Goal: Task Accomplishment & Management: Manage account settings

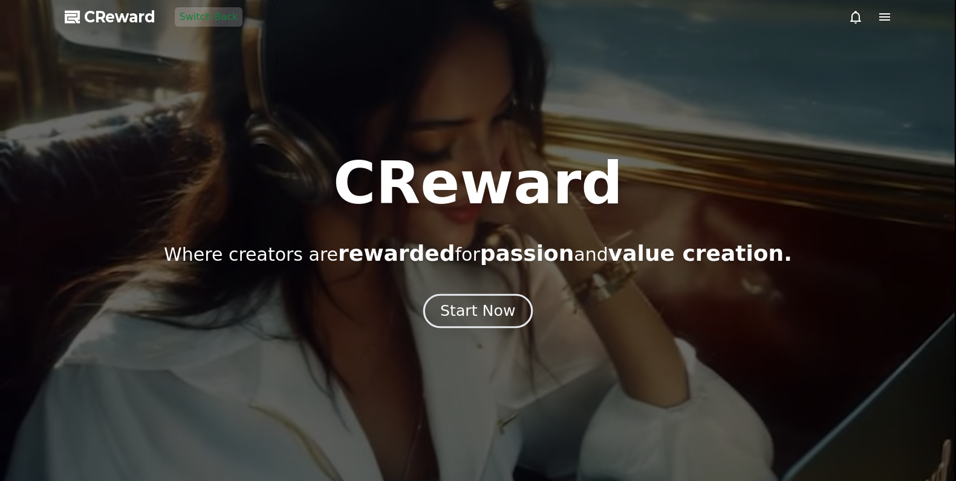
click at [460, 303] on div "Start Now" at bounding box center [477, 311] width 75 height 21
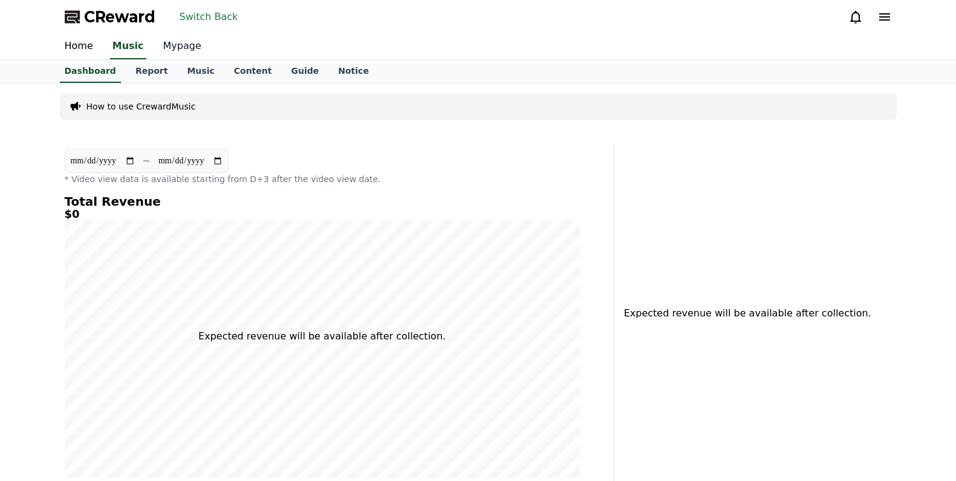
click at [178, 50] on link "Mypage" at bounding box center [182, 46] width 57 height 25
select select "**********"
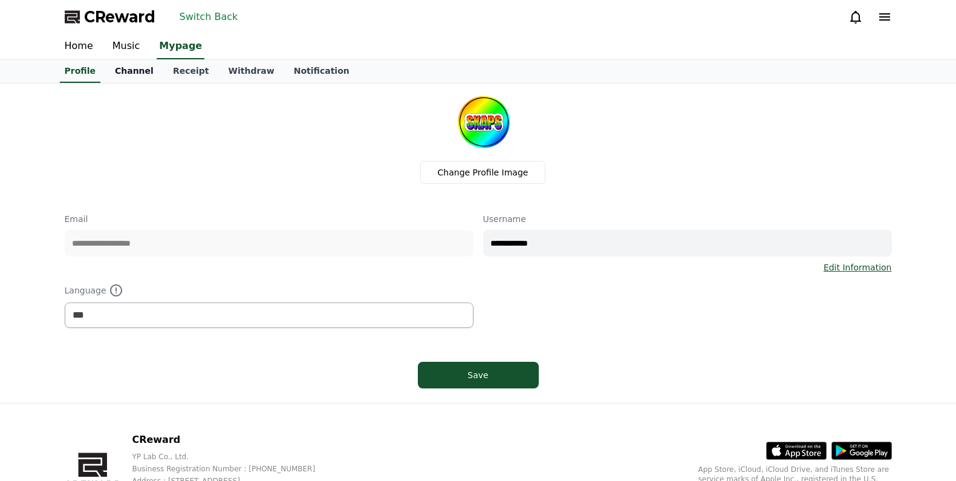
click at [138, 77] on link "Channel" at bounding box center [134, 71] width 58 height 23
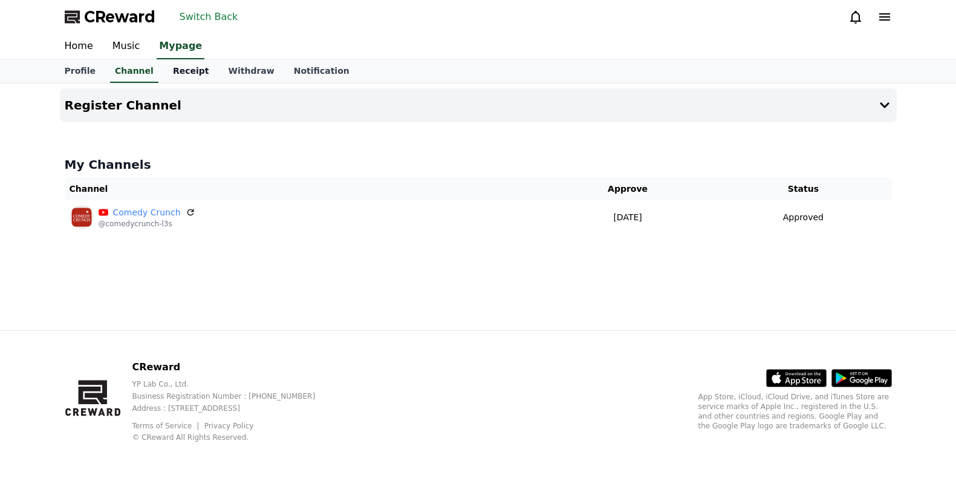
click at [168, 71] on link "Receipt" at bounding box center [191, 71] width 56 height 23
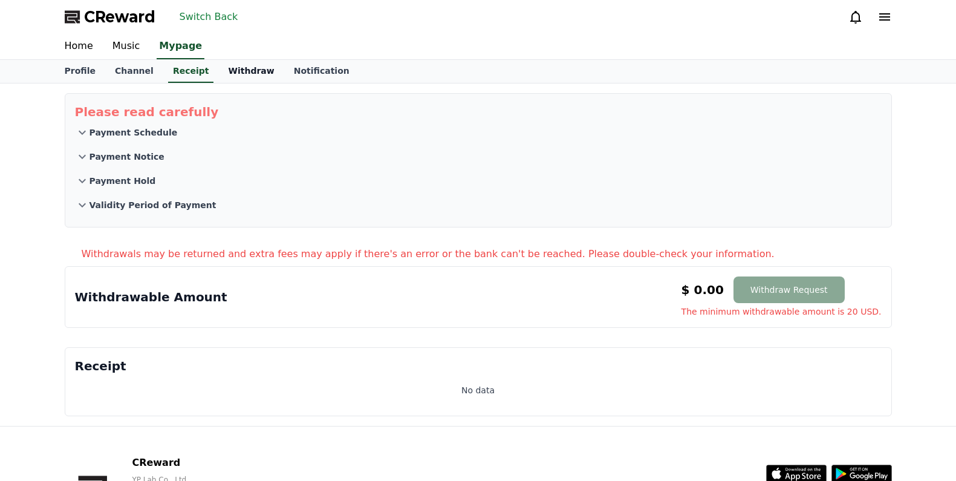
click at [222, 75] on link "Withdraw" at bounding box center [250, 71] width 65 height 23
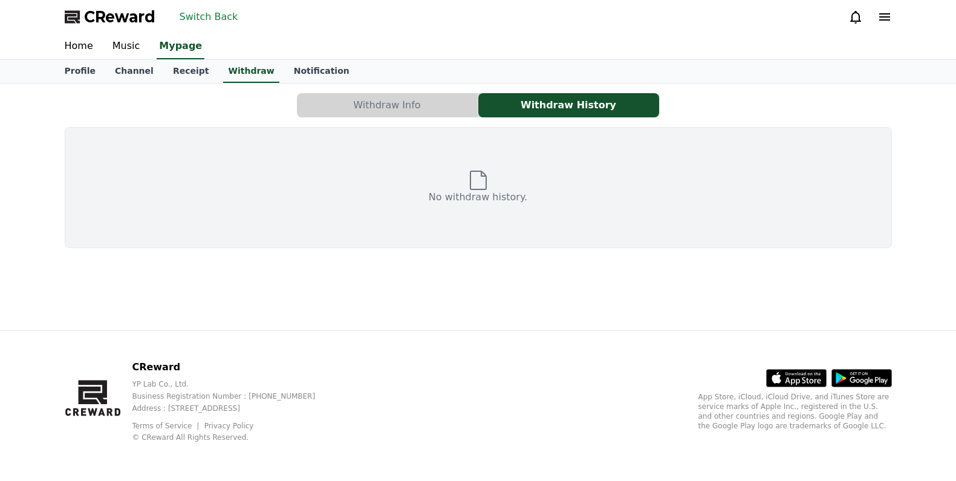
click at [337, 98] on button "Withdraw Info" at bounding box center [387, 105] width 181 height 24
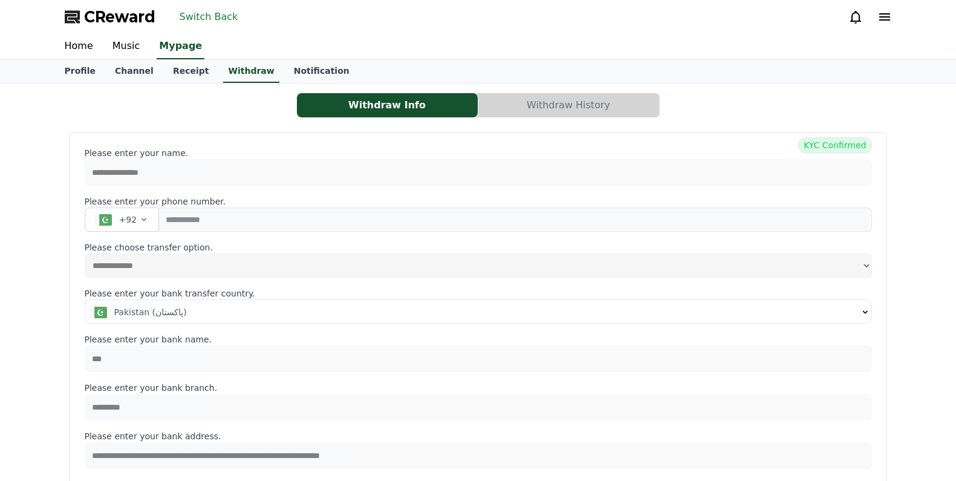
click at [197, 25] on button "Switch Back" at bounding box center [209, 16] width 68 height 19
